Goal: Transaction & Acquisition: Purchase product/service

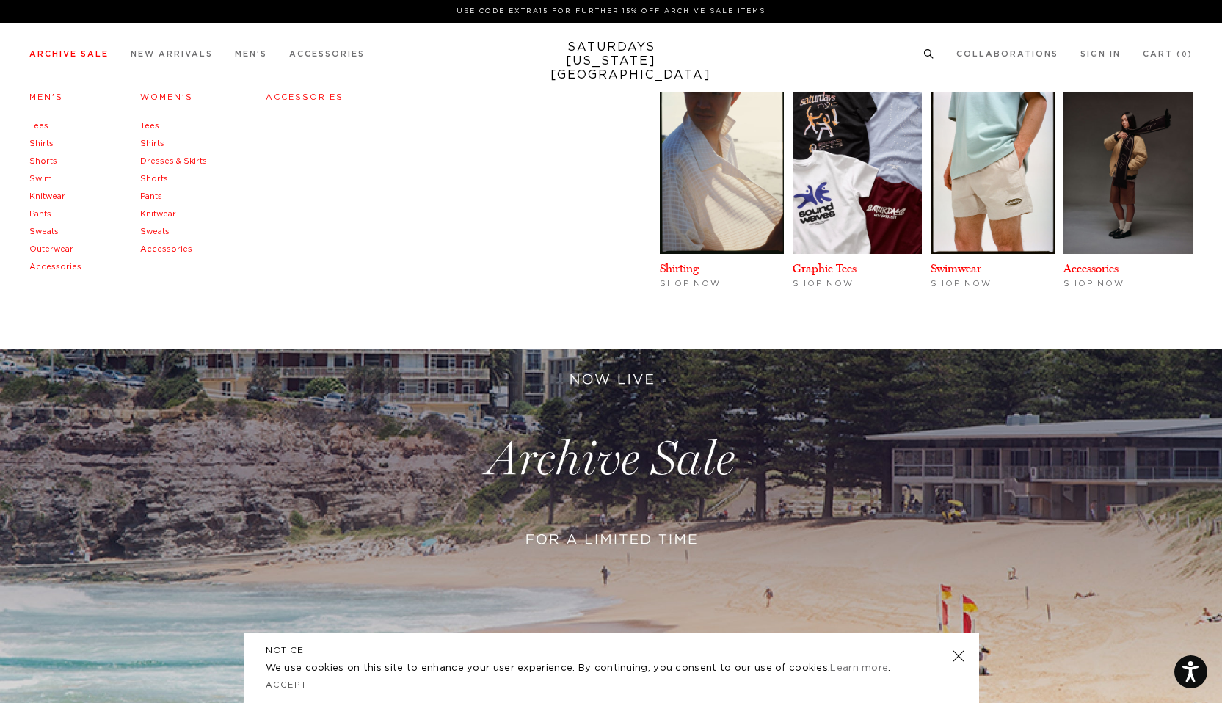
click at [85, 54] on link "Archive Sale" at bounding box center [68, 54] width 79 height 8
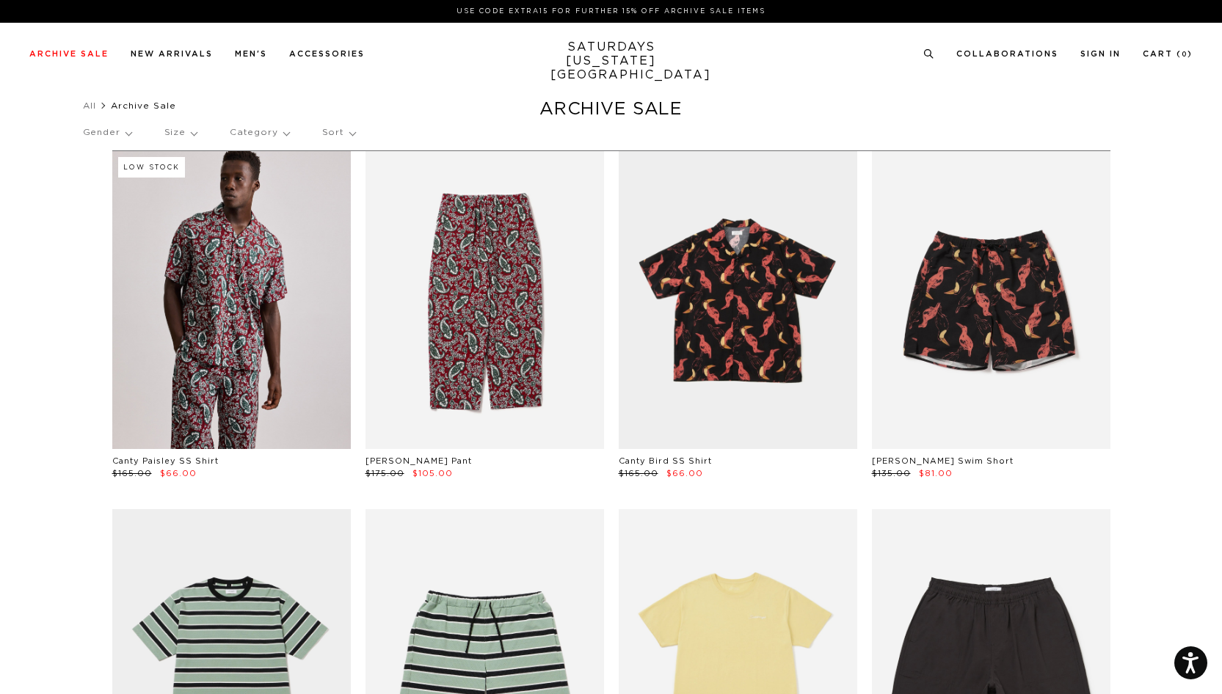
click at [1190, 96] on molly-root at bounding box center [611, 347] width 1222 height 694
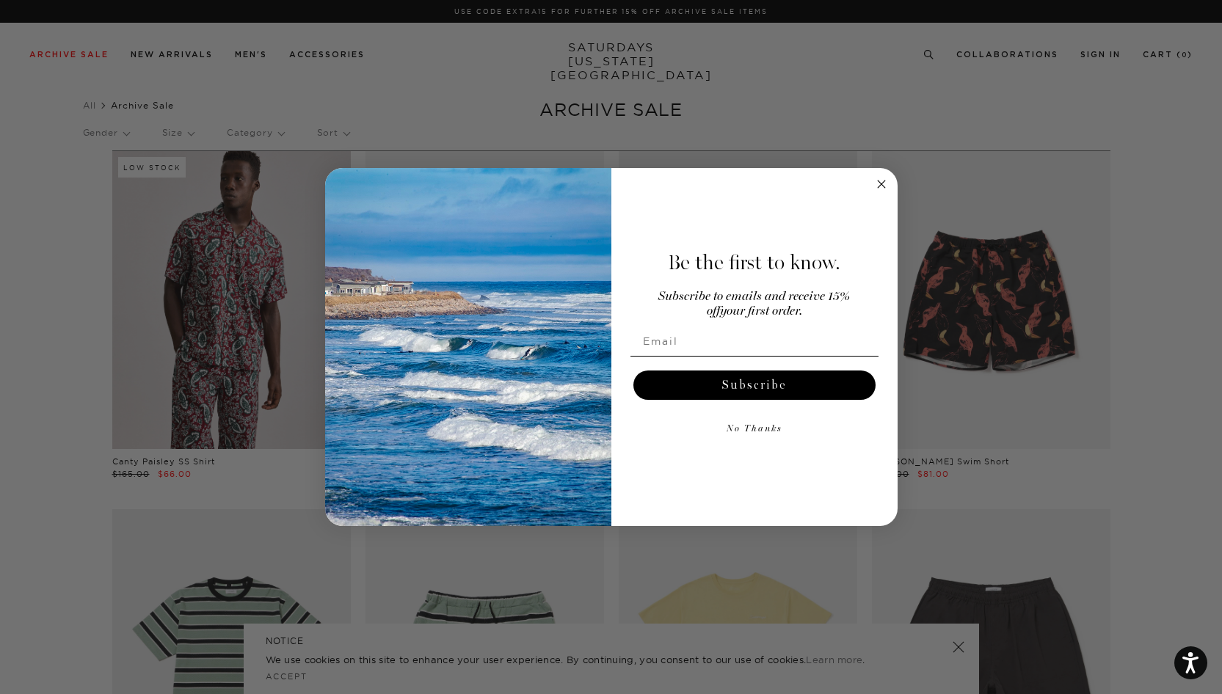
click at [880, 175] on form "Be the first to know. Subscribe to emails and receive 15% off your first order.…" at bounding box center [611, 347] width 572 height 358
click at [879, 183] on circle "Close dialog" at bounding box center [881, 184] width 17 height 17
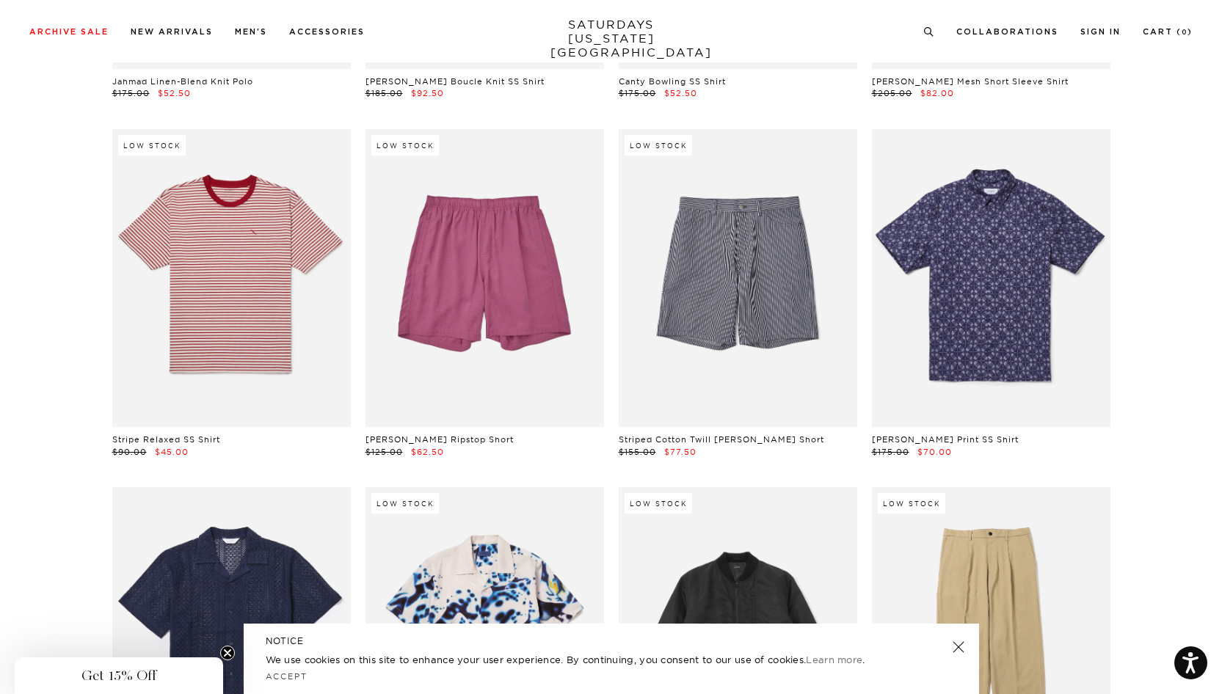
scroll to position [12621, 1]
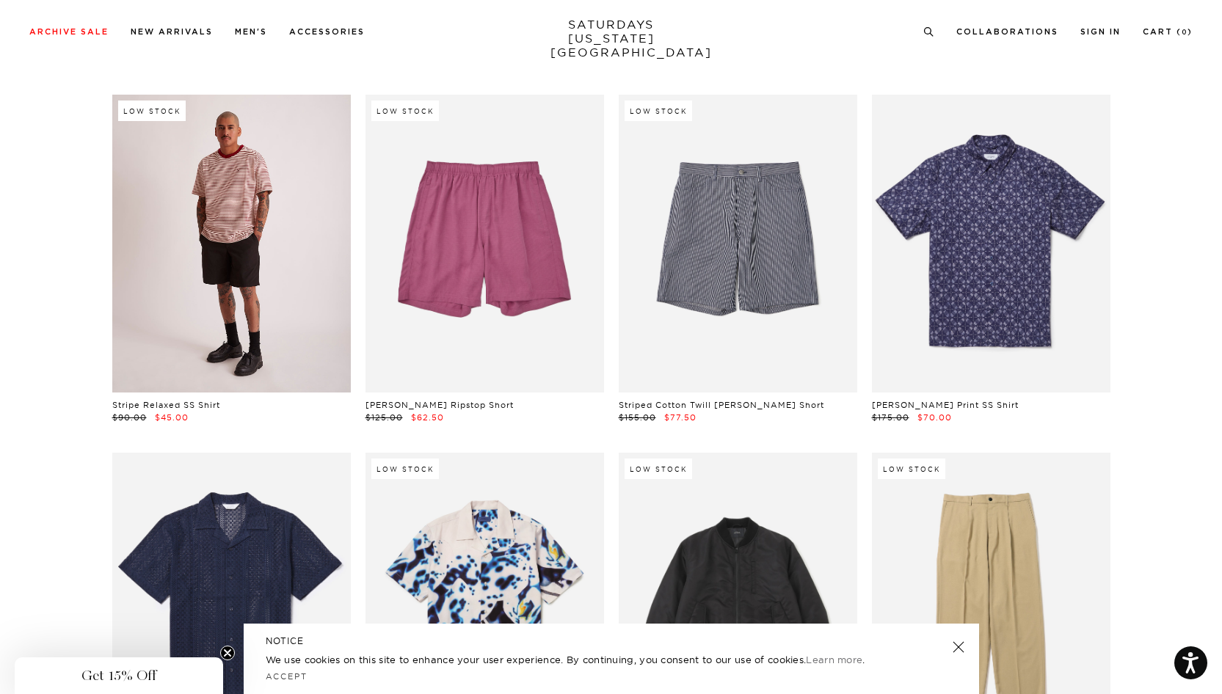
click at [299, 241] on link at bounding box center [231, 244] width 238 height 298
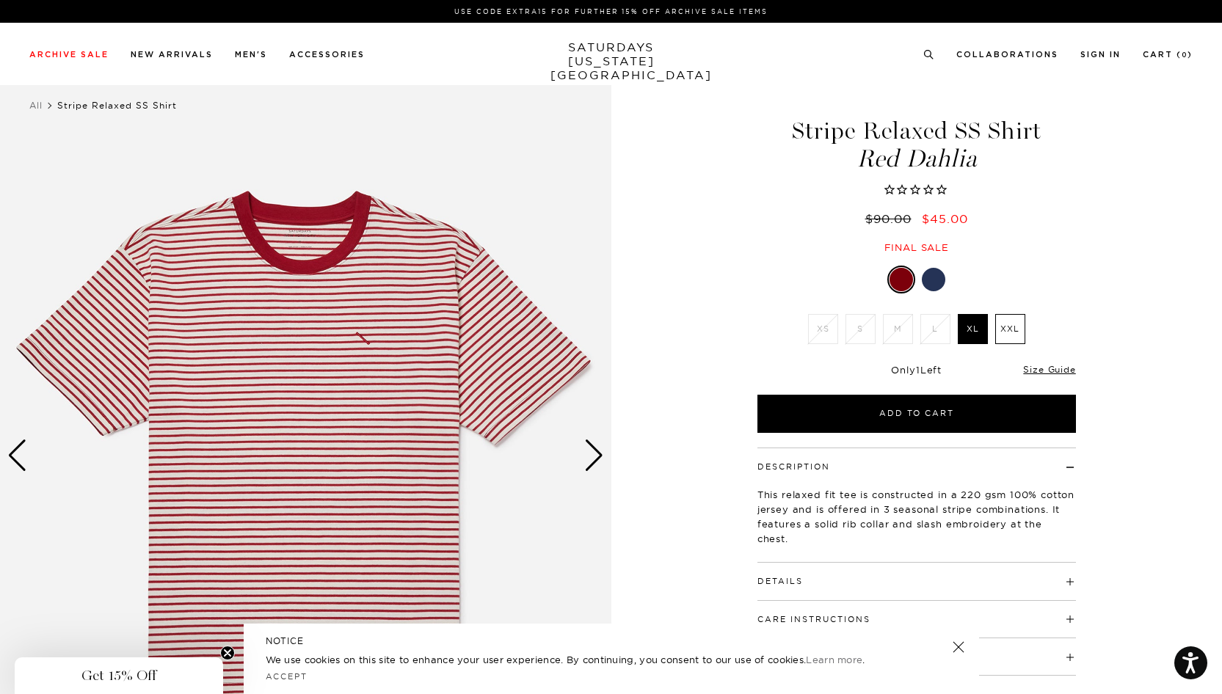
click at [588, 464] on div "Next slide" at bounding box center [594, 456] width 20 height 32
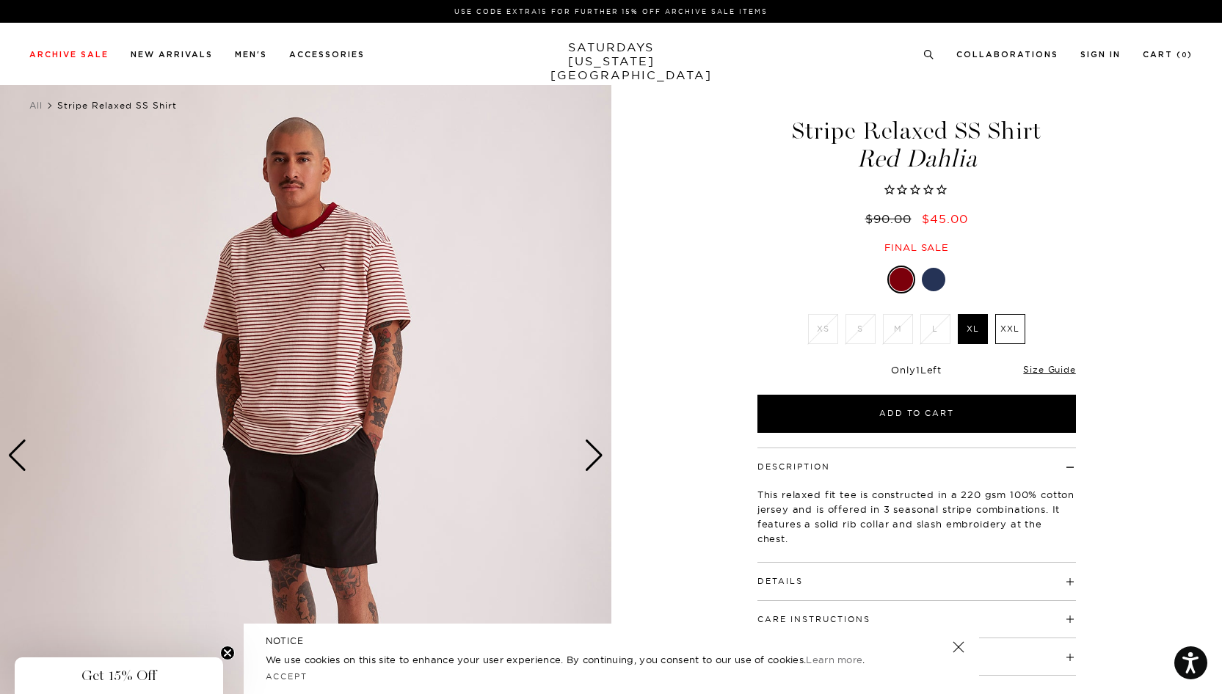
click at [928, 276] on div at bounding box center [933, 279] width 23 height 23
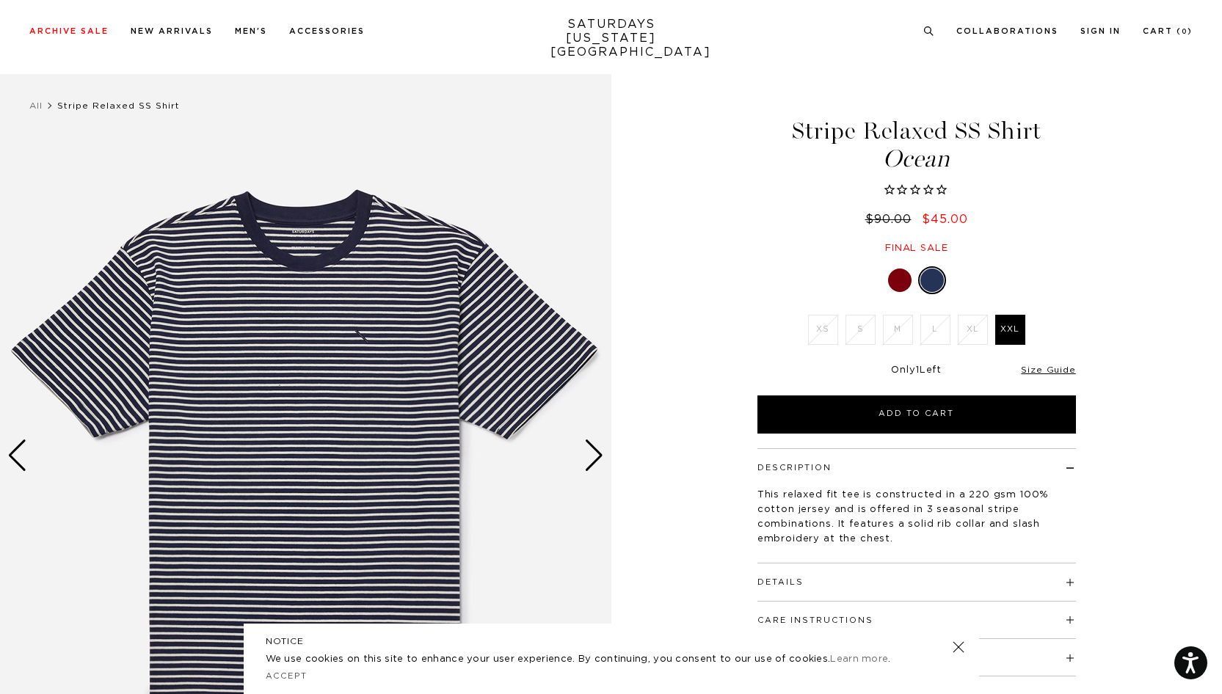
scroll to position [68, 0]
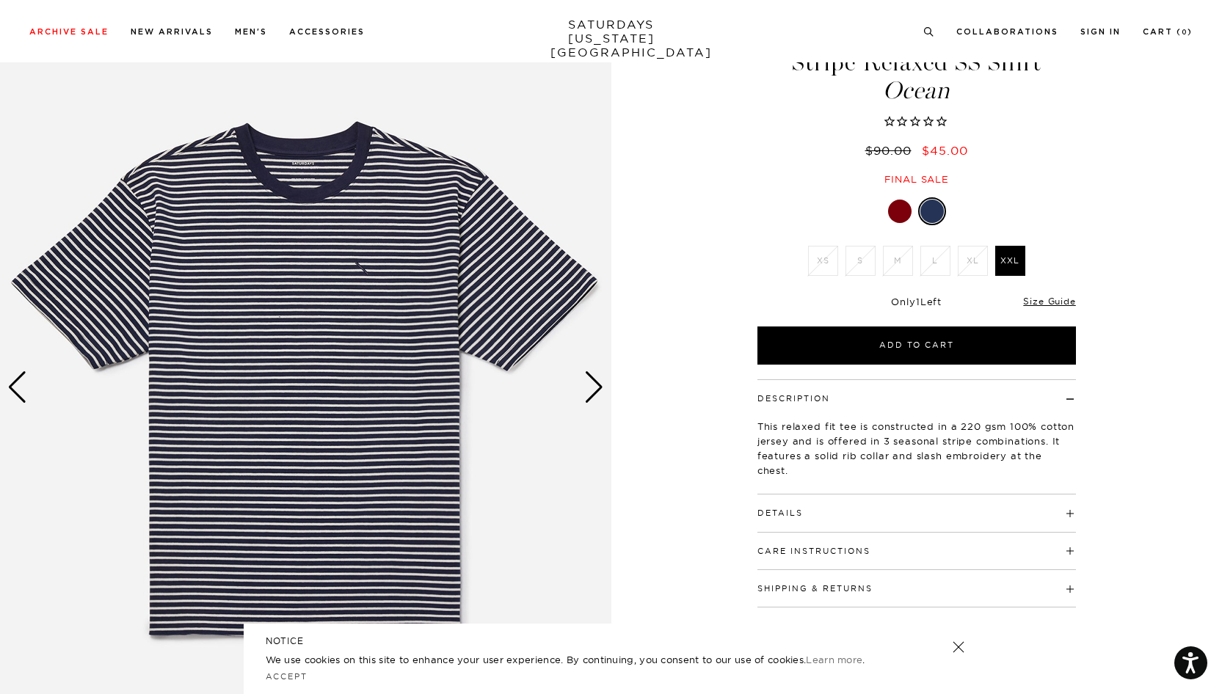
click at [597, 397] on div "Next slide" at bounding box center [594, 387] width 20 height 32
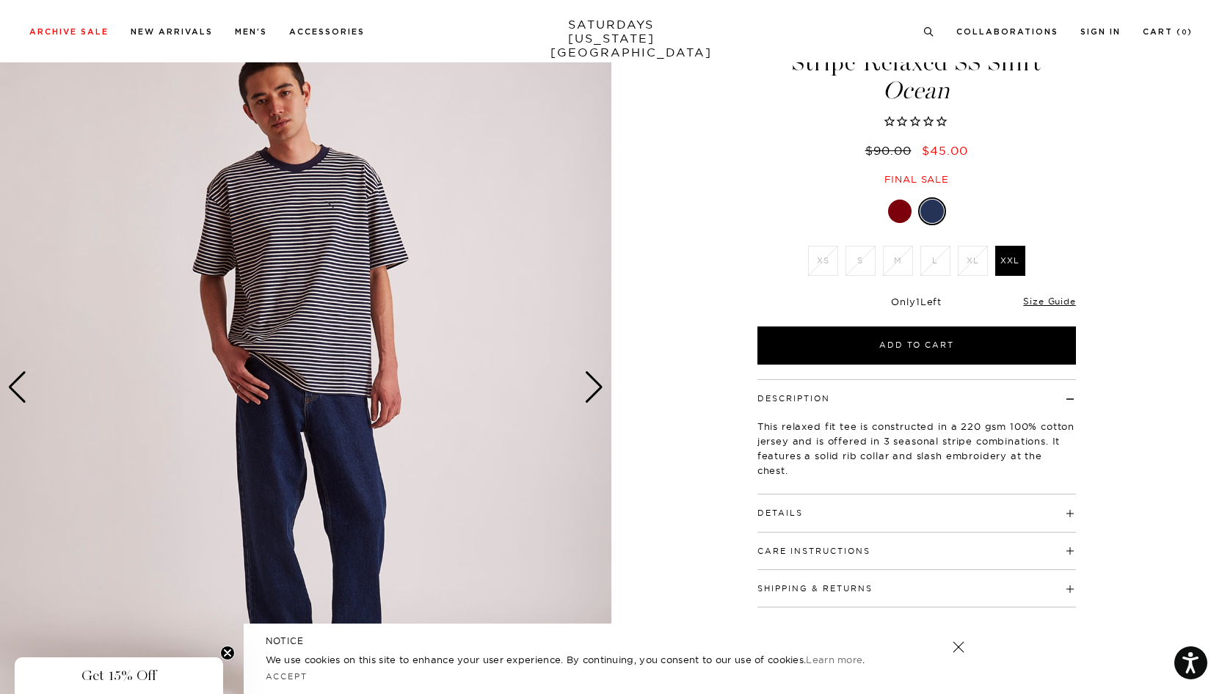
click at [596, 397] on div "Next slide" at bounding box center [594, 387] width 20 height 32
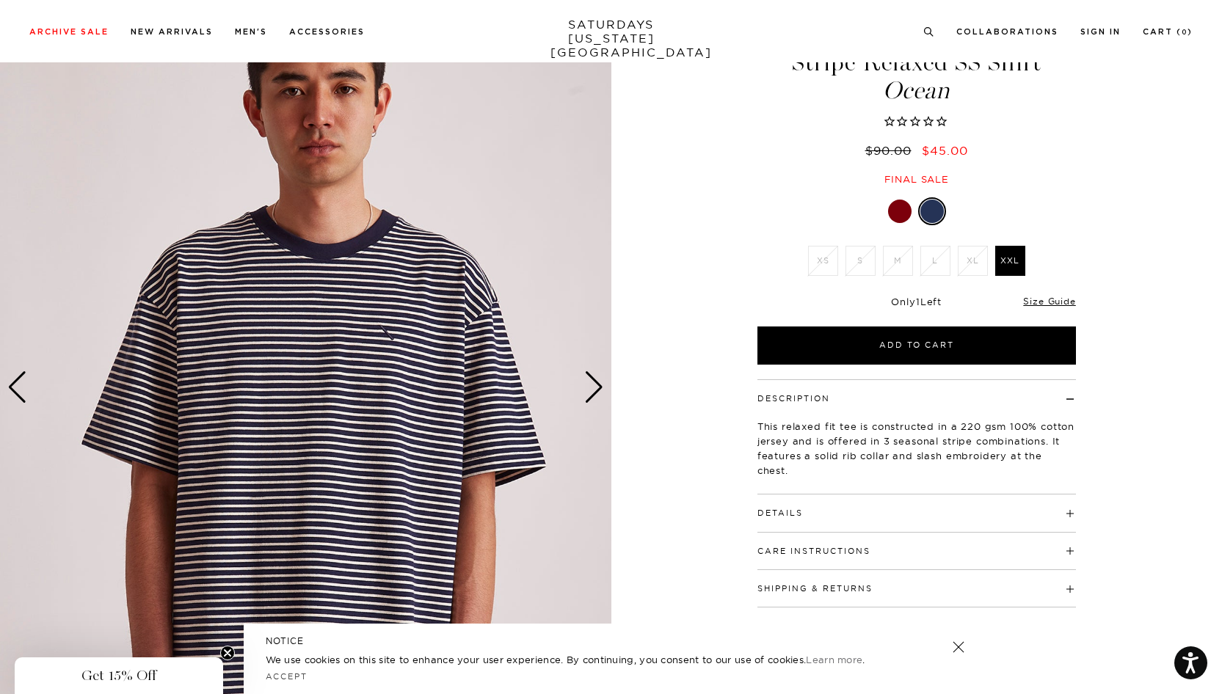
click at [902, 214] on div at bounding box center [899, 211] width 23 height 23
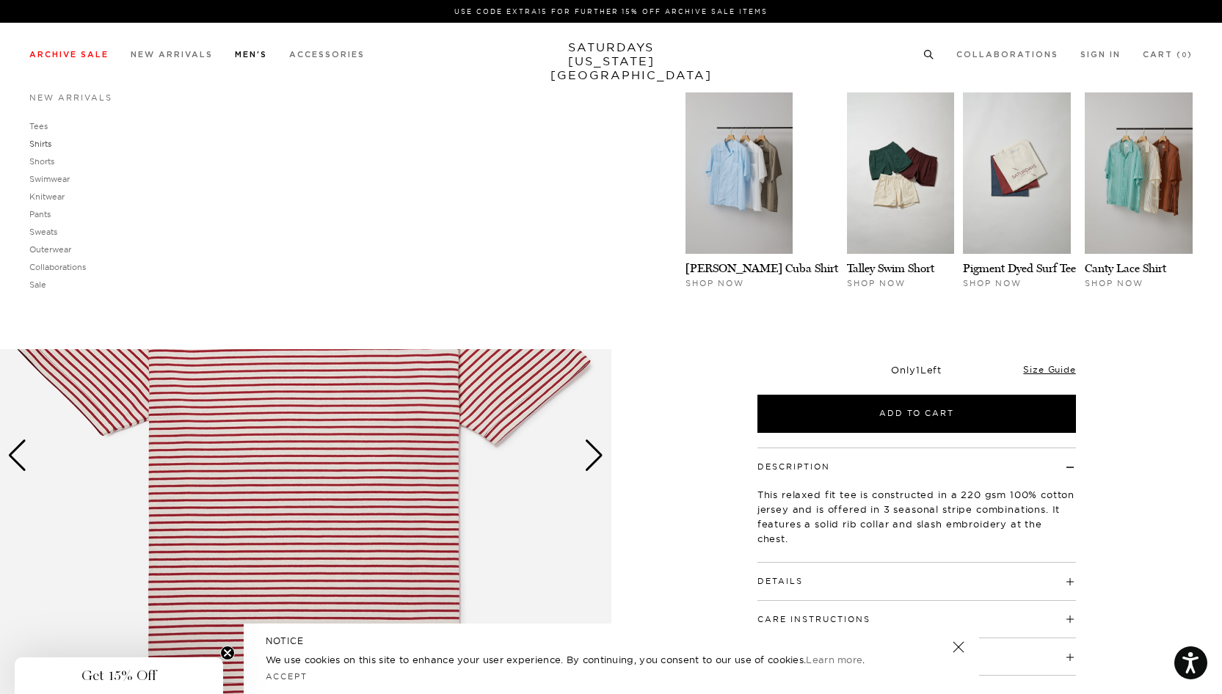
click at [37, 121] on link "Tees" at bounding box center [38, 126] width 18 height 10
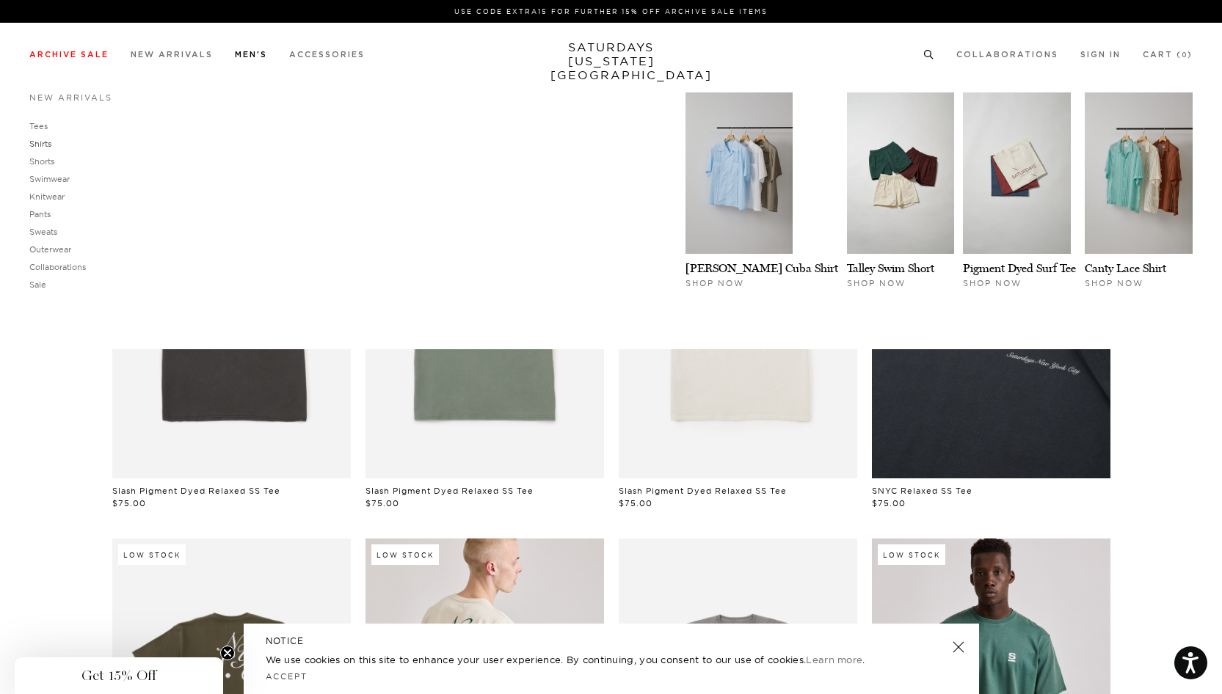
click at [43, 142] on link "Shirts" at bounding box center [40, 144] width 22 height 10
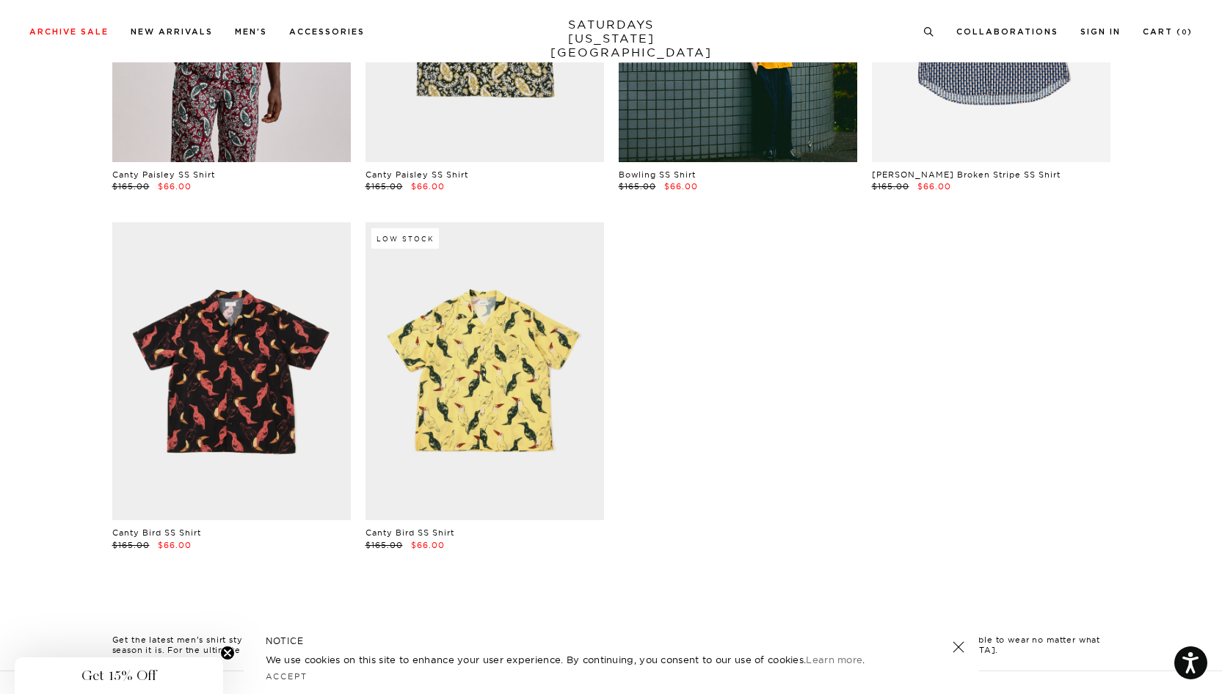
scroll to position [1006, 0]
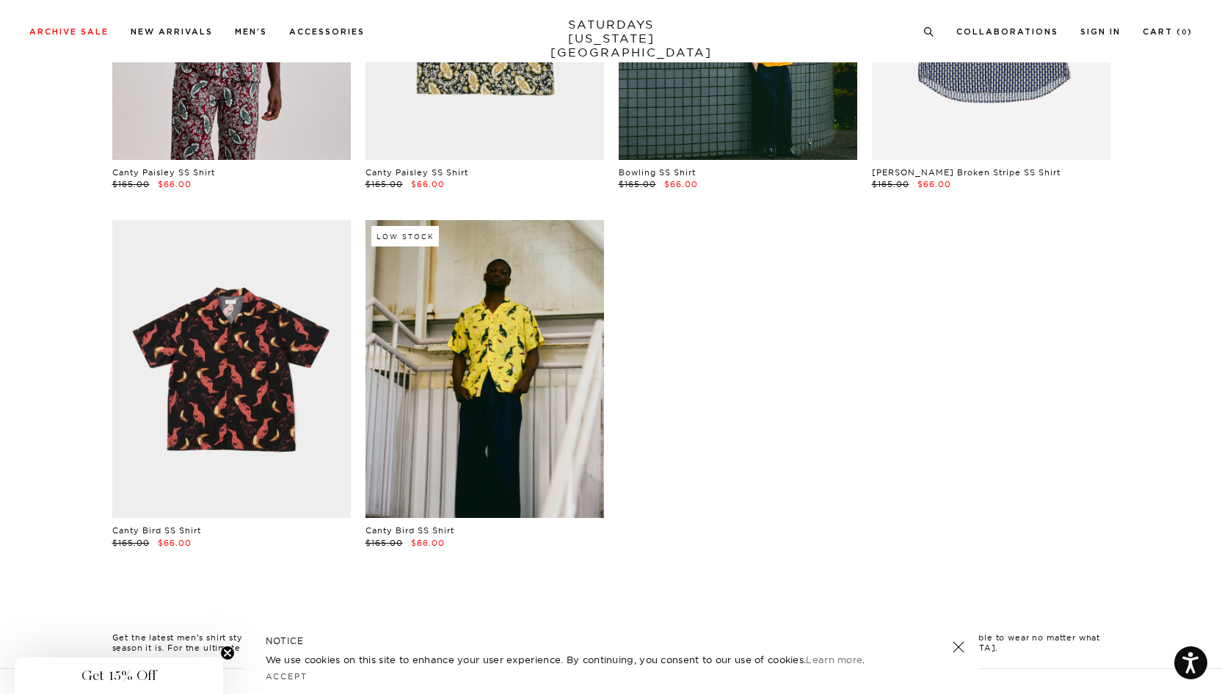
click at [470, 370] on link at bounding box center [484, 369] width 238 height 298
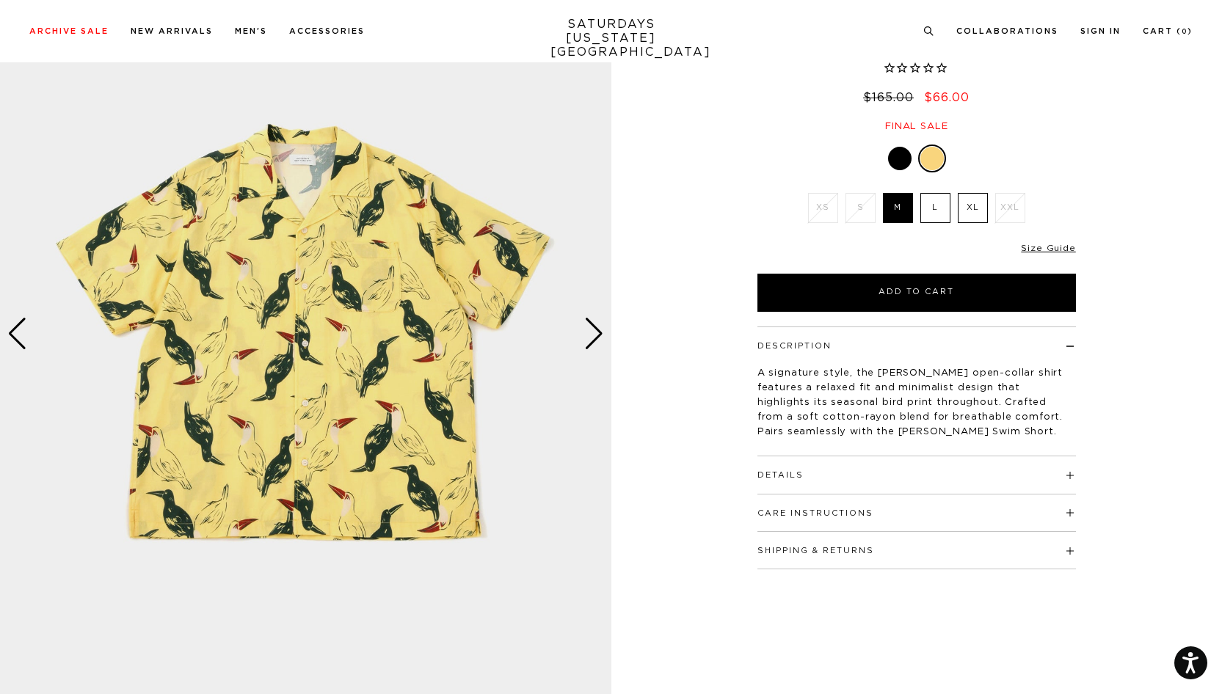
scroll to position [121, 0]
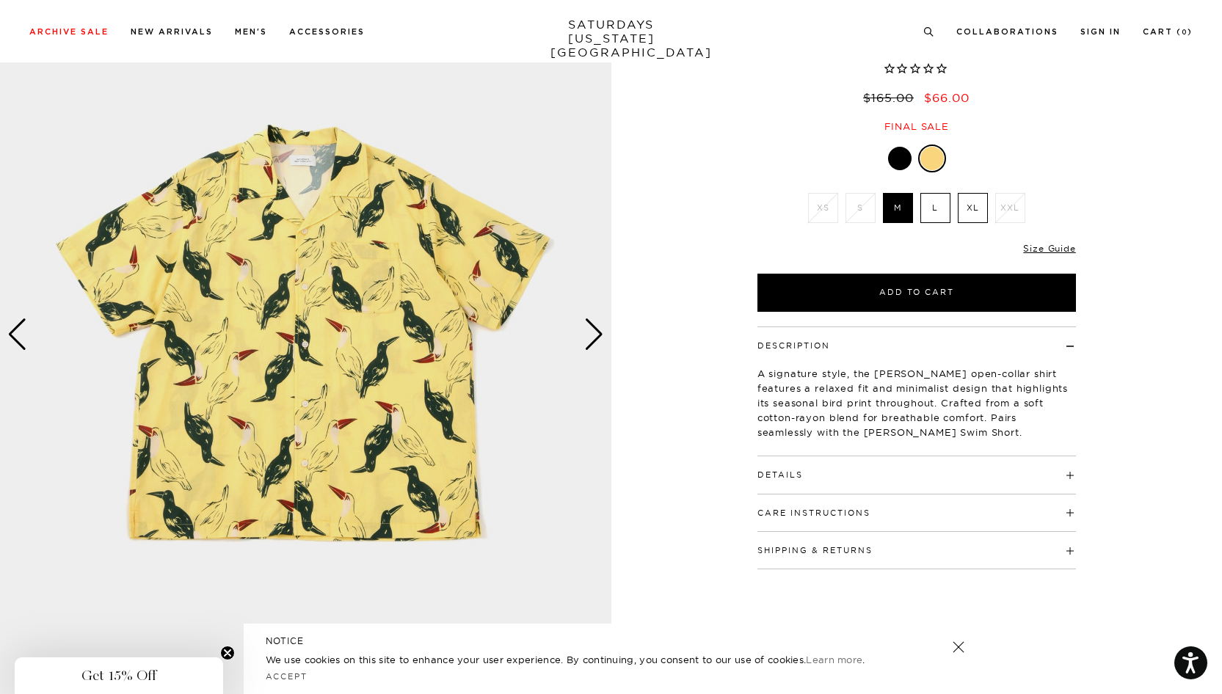
click at [597, 333] on div "Next slide" at bounding box center [594, 334] width 20 height 32
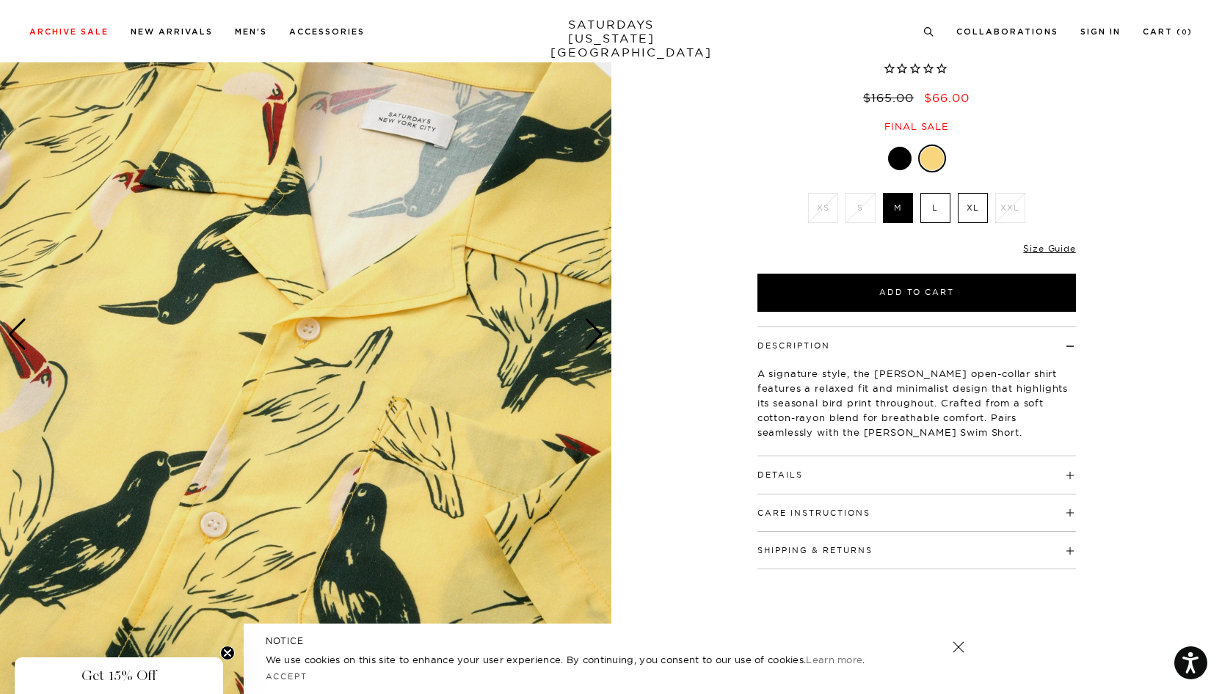
click at [597, 333] on div "Next slide" at bounding box center [594, 334] width 20 height 32
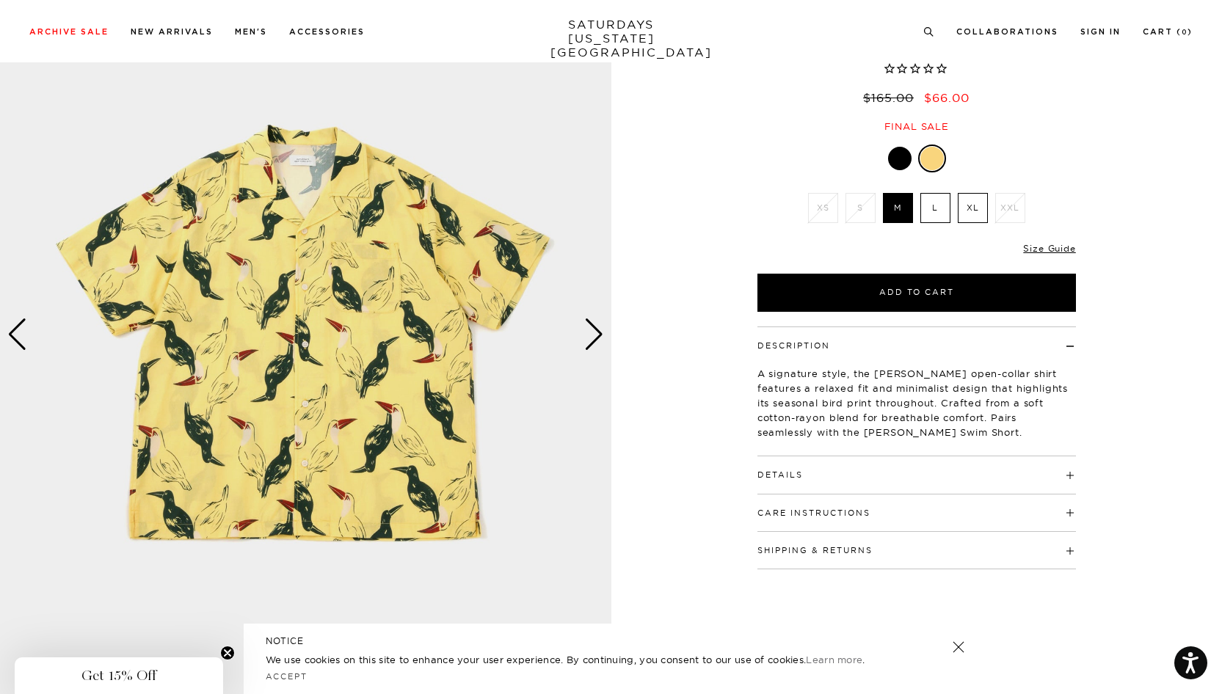
click at [597, 333] on div "Next slide" at bounding box center [594, 334] width 20 height 32
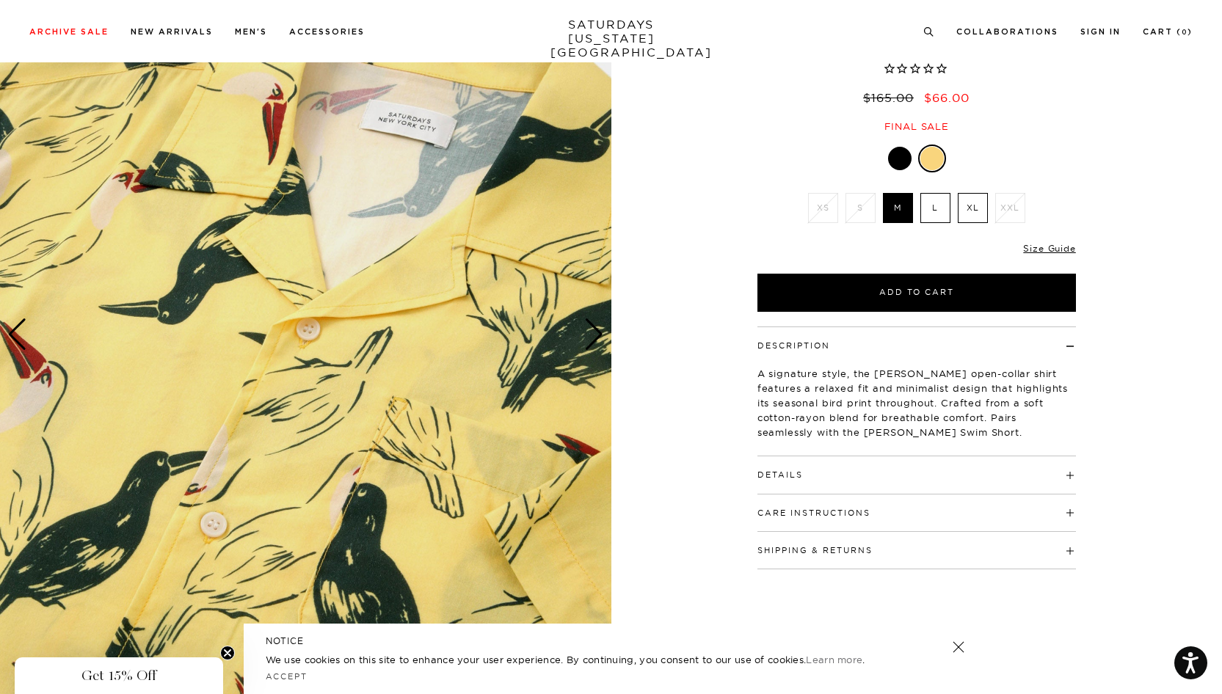
click at [597, 333] on div "Next slide" at bounding box center [594, 334] width 20 height 32
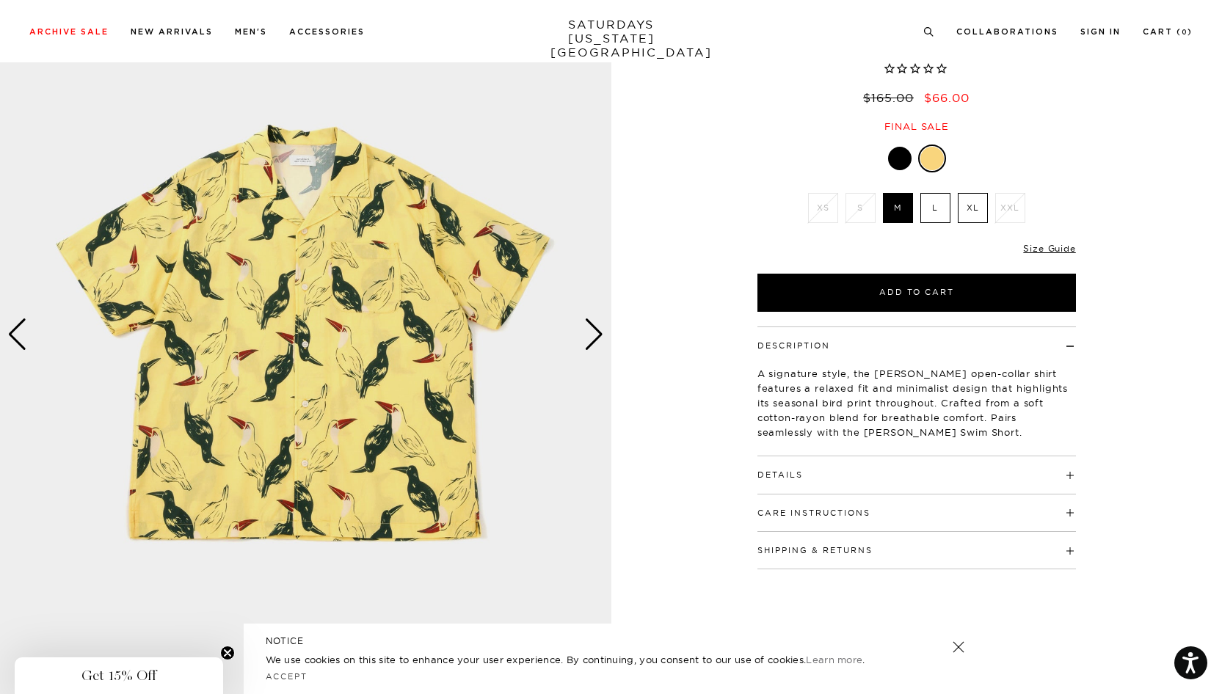
scroll to position [122, 0]
